Goal: Find contact information: Find contact information

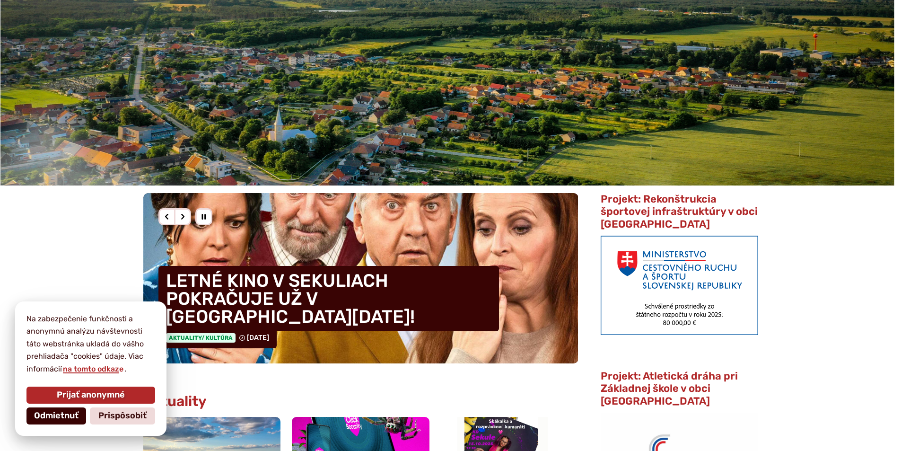
scroll to position [331, 0]
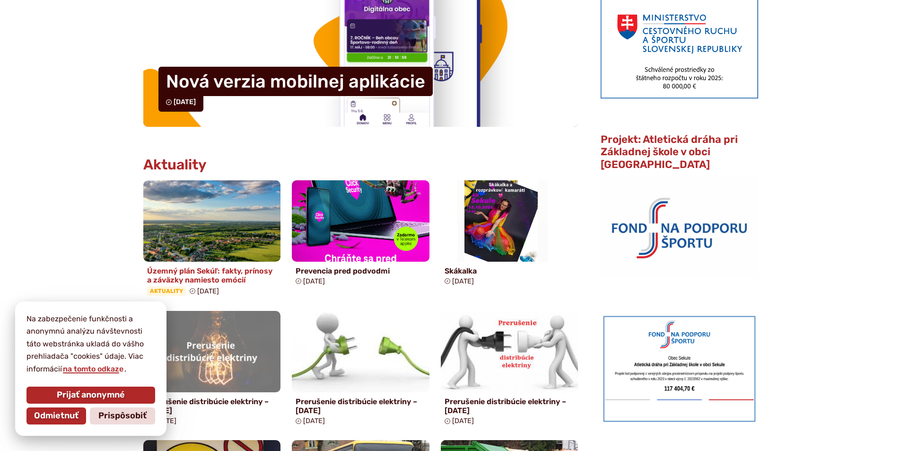
click at [269, 288] on div "Aktuality 23. sep 2025" at bounding box center [212, 290] width 130 height 9
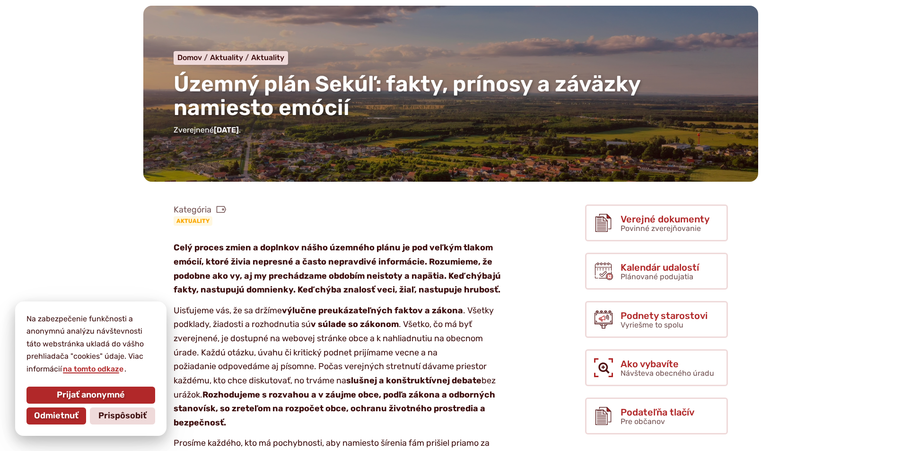
scroll to position [95, 0]
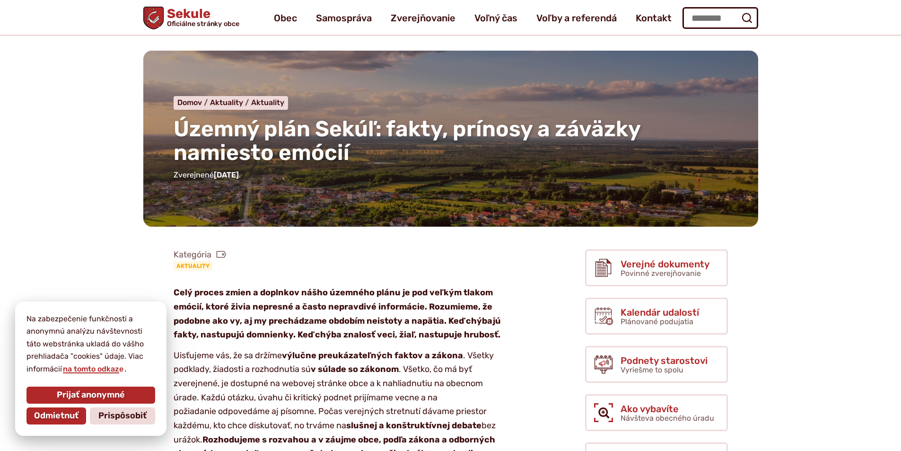
scroll to position [0, 0]
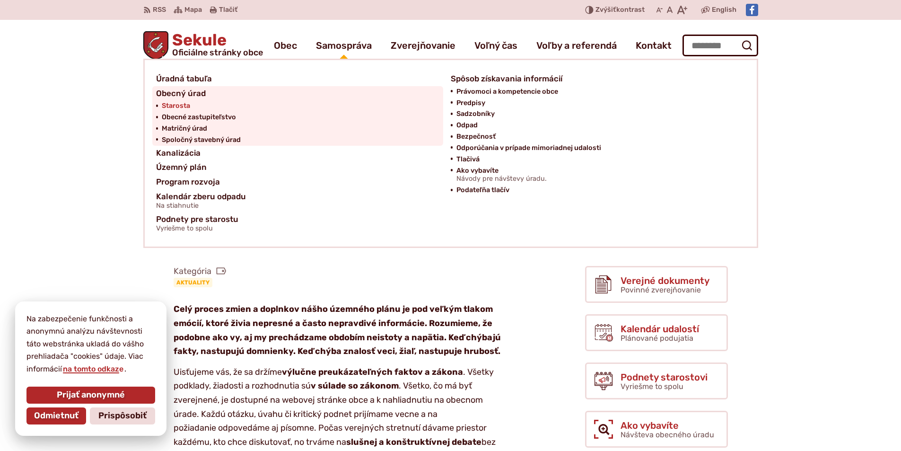
click at [181, 104] on span "Starosta" at bounding box center [176, 105] width 28 height 11
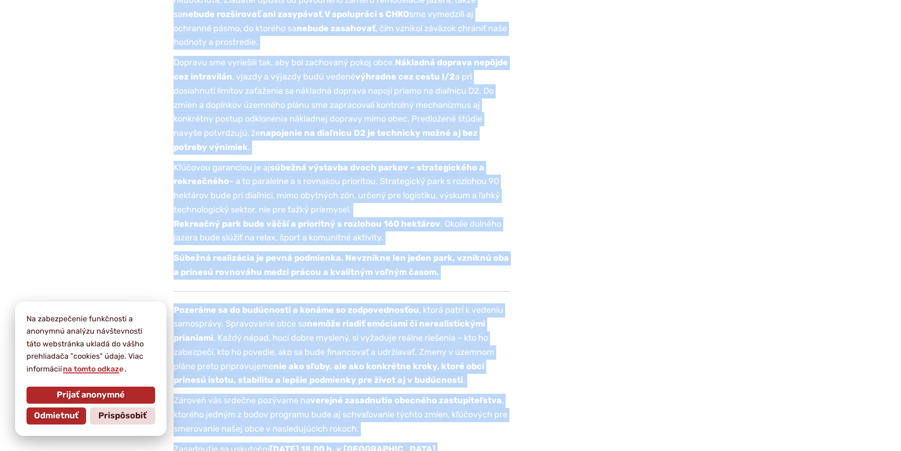
scroll to position [1609, 0]
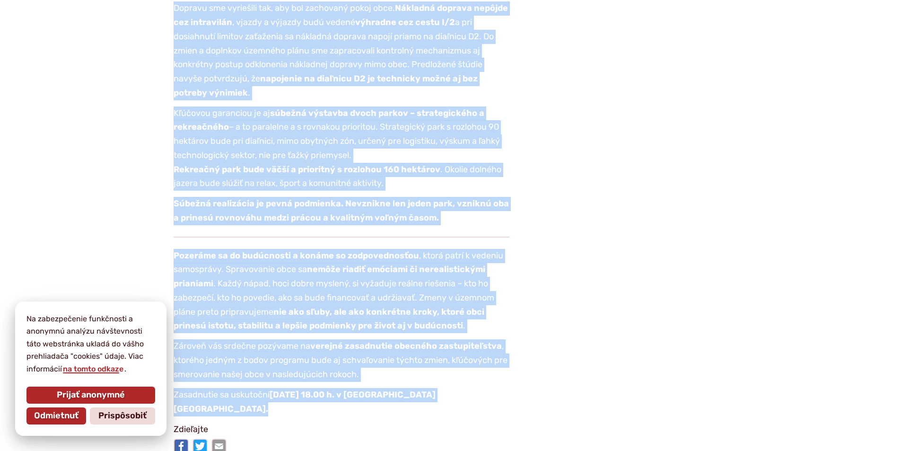
drag, startPoint x: 174, startPoint y: 165, endPoint x: 461, endPoint y: 413, distance: 379.0
copy article "Celý proces zmien a doplnkov nášho územného plánu je pod veľkým tlakom emócií, …"
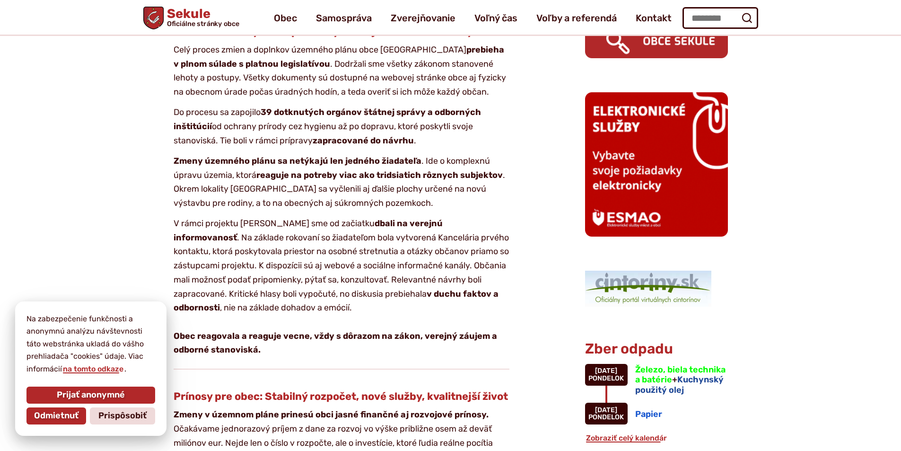
scroll to position [473, 0]
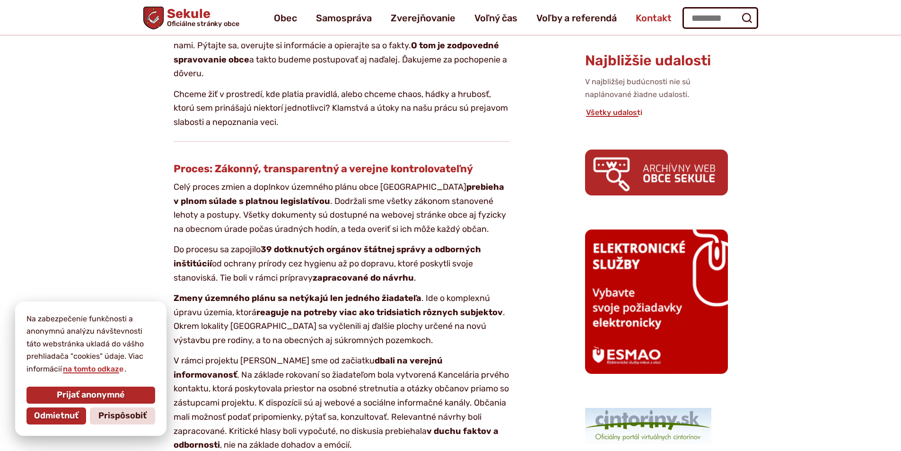
click at [643, 20] on span "Kontakt" at bounding box center [654, 18] width 36 height 26
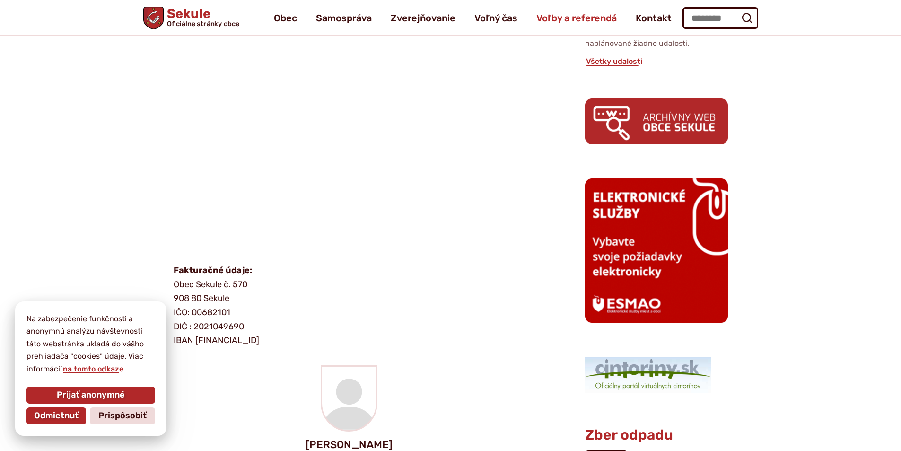
scroll to position [379, 0]
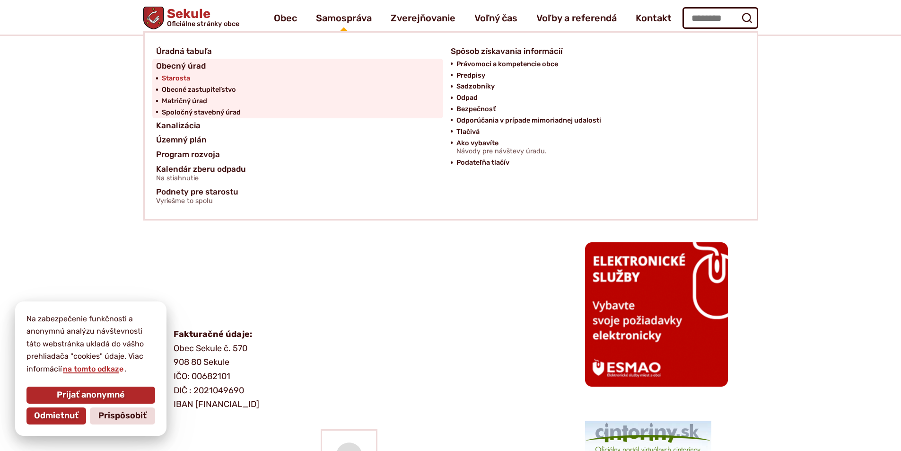
click at [176, 75] on span "Starosta" at bounding box center [176, 78] width 28 height 11
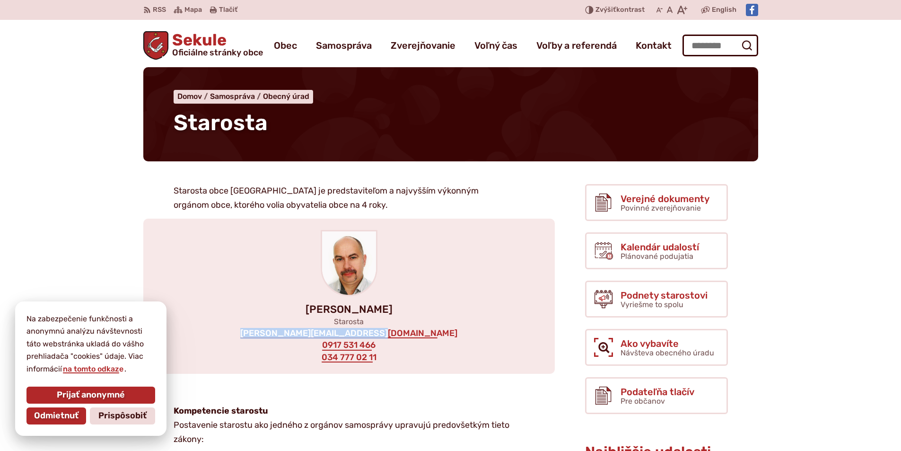
drag, startPoint x: 287, startPoint y: 328, endPoint x: 414, endPoint y: 335, distance: 127.4
click at [414, 335] on div "[PERSON_NAME] Starosta [EMAIL_ADDRESS][DOMAIN_NAME] 0917 531 466 034 777 02 11" at bounding box center [349, 296] width 412 height 155
copy link "[PERSON_NAME][EMAIL_ADDRESS][DOMAIN_NAME]"
